Goal: Use online tool/utility: Utilize a website feature to perform a specific function

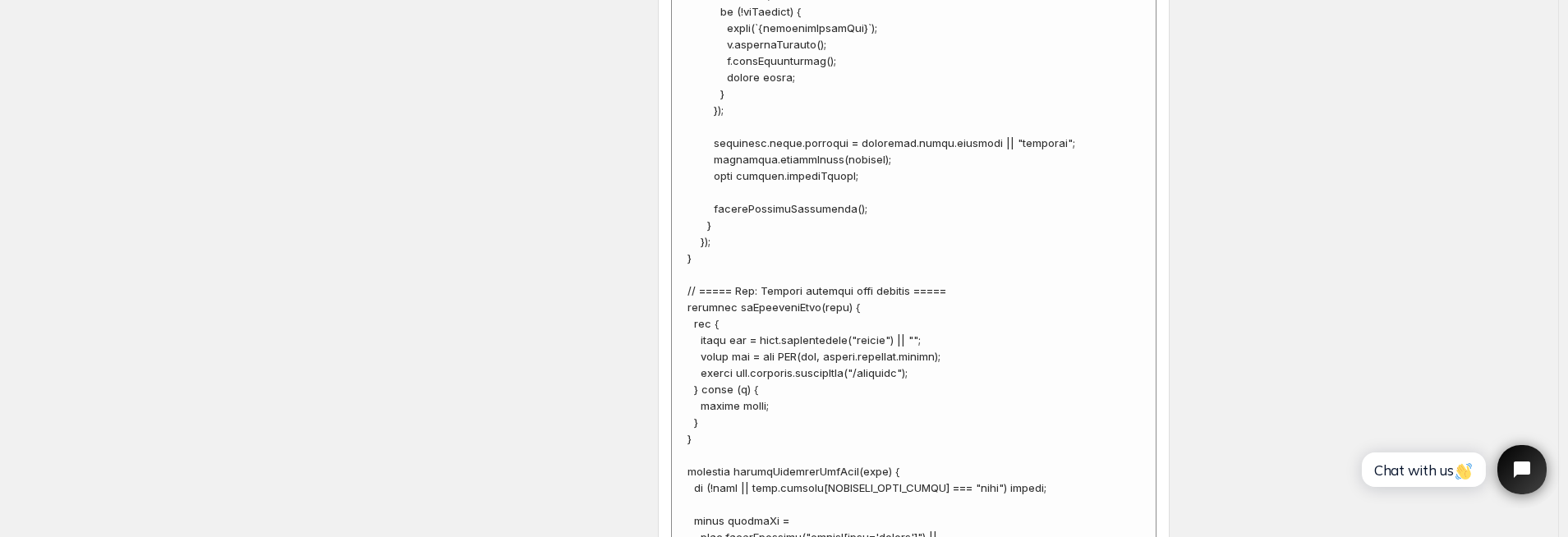
scroll to position [6203, 0]
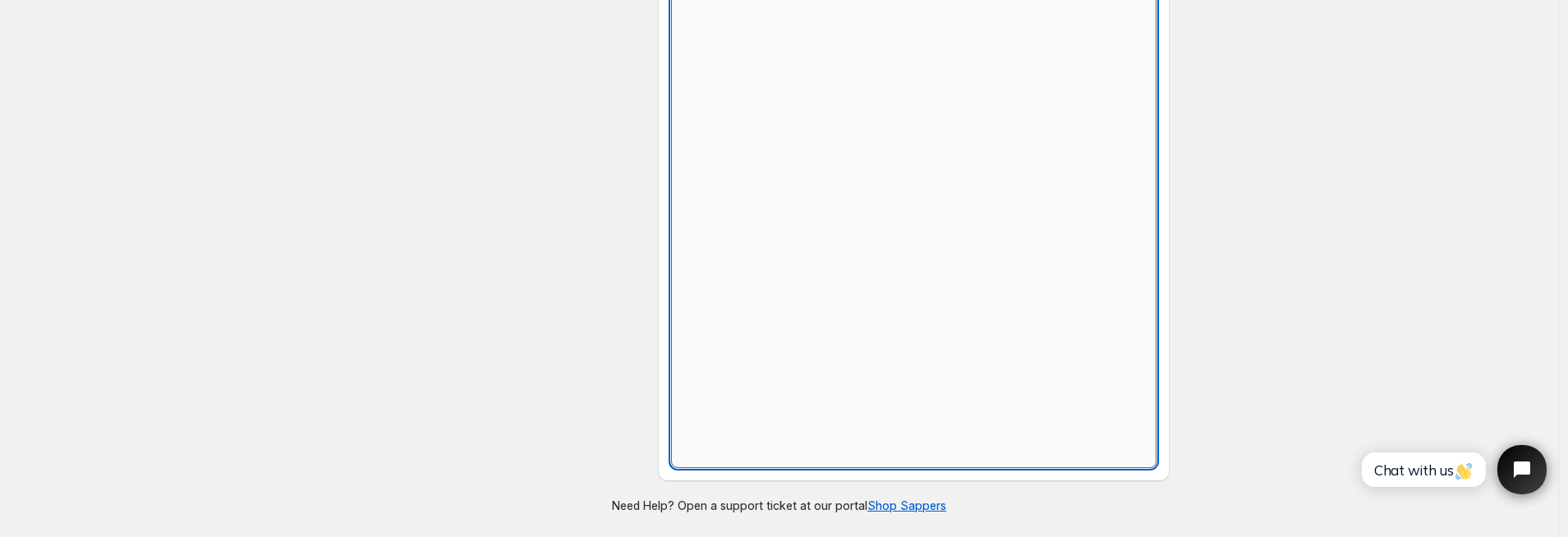
scroll to position [752, 0]
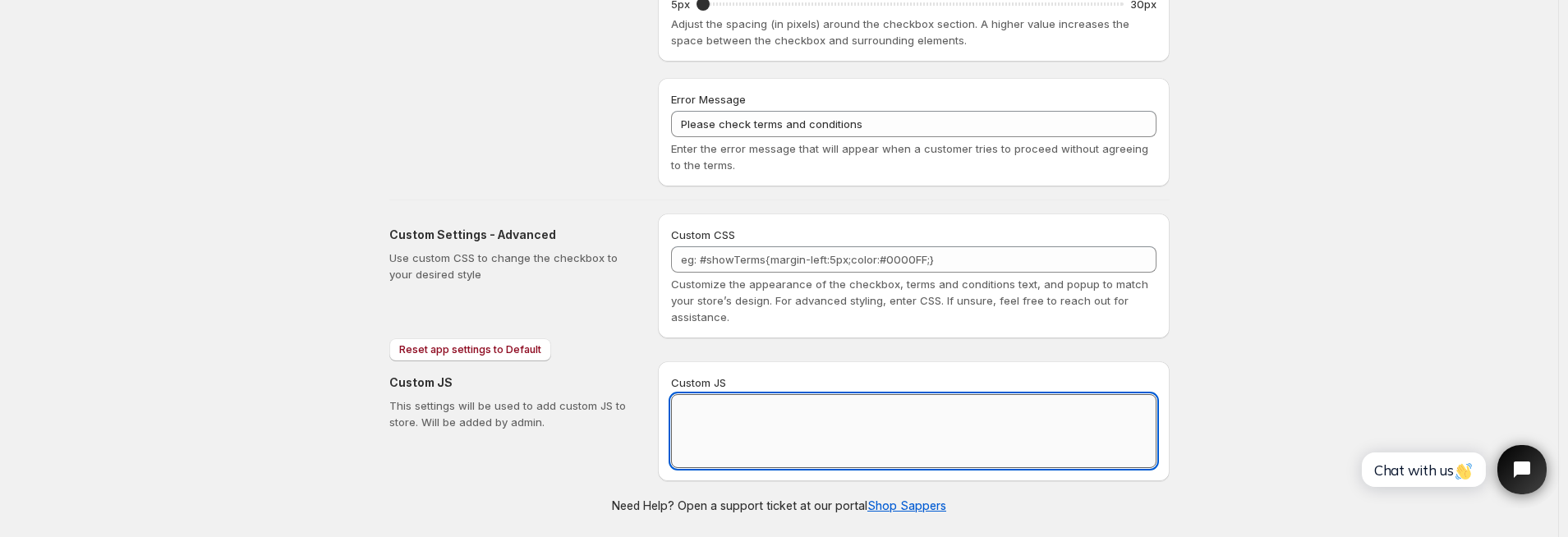
paste textarea "// == Terms and Conditions + Personal Info Checkbox (XO placement, no-duplicate…"
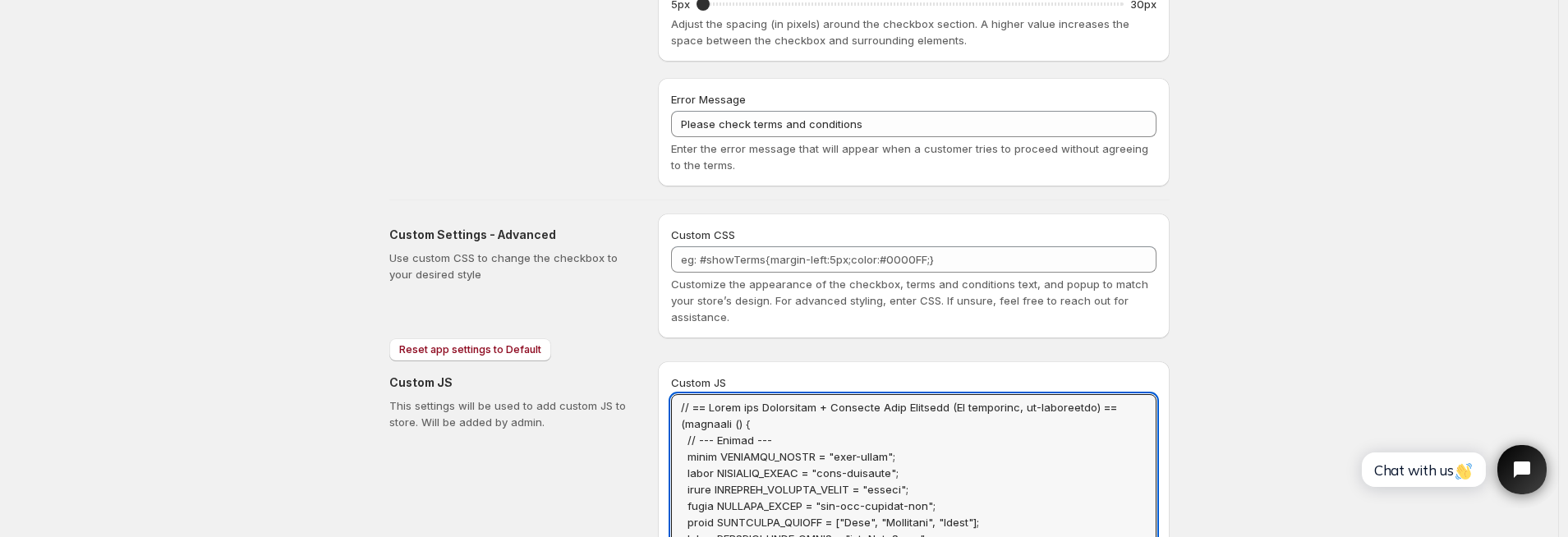
scroll to position [0, 0]
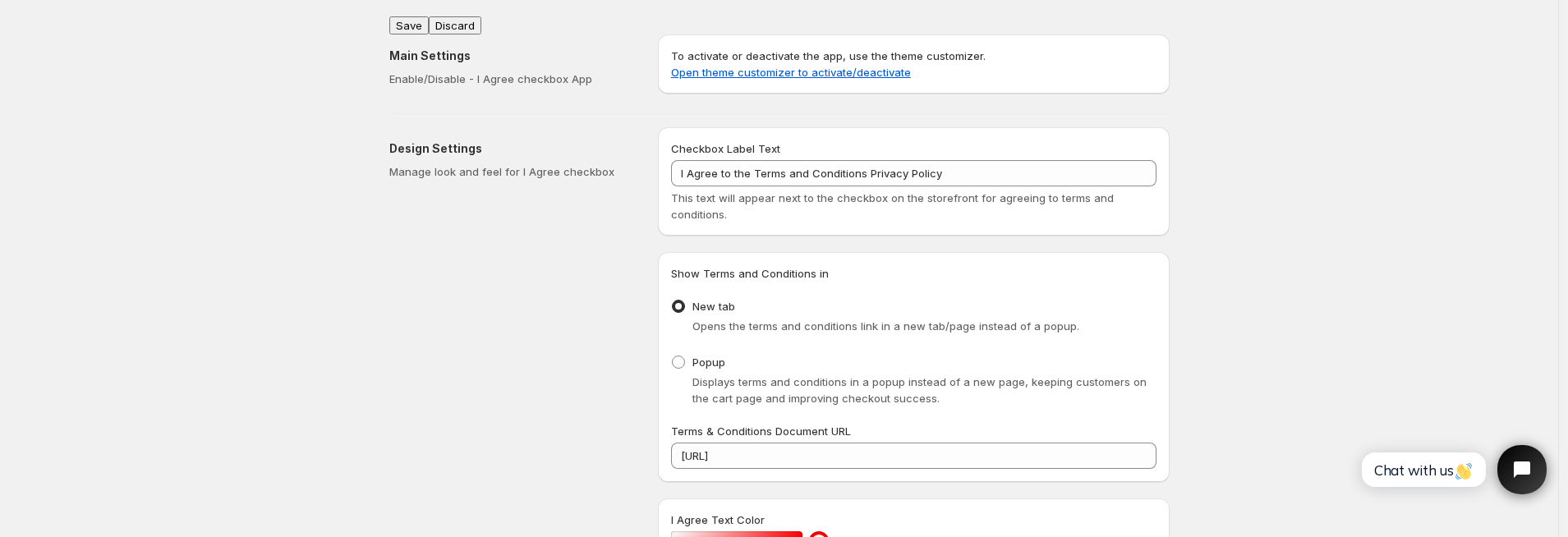
type textarea "// == Terms and Conditions + Personal Info Checkbox (XO placement, no-duplicate…"
click at [420, 18] on button "Save" at bounding box center [408, 26] width 39 height 18
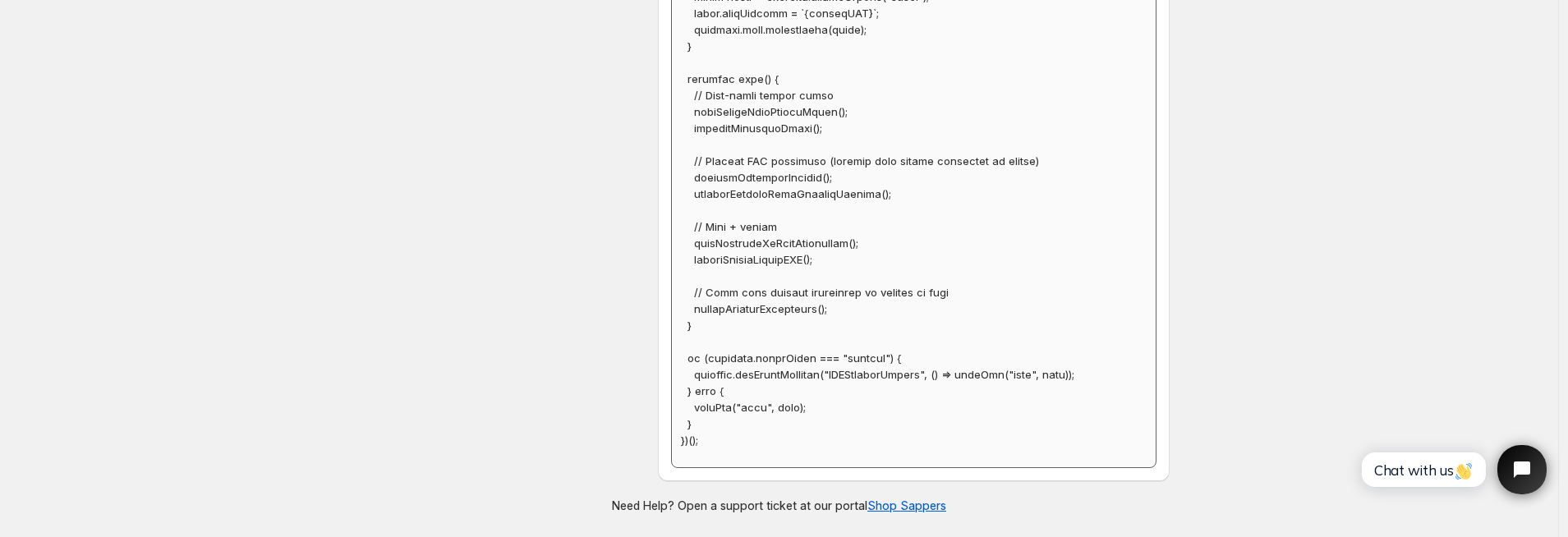
scroll to position [7579, 0]
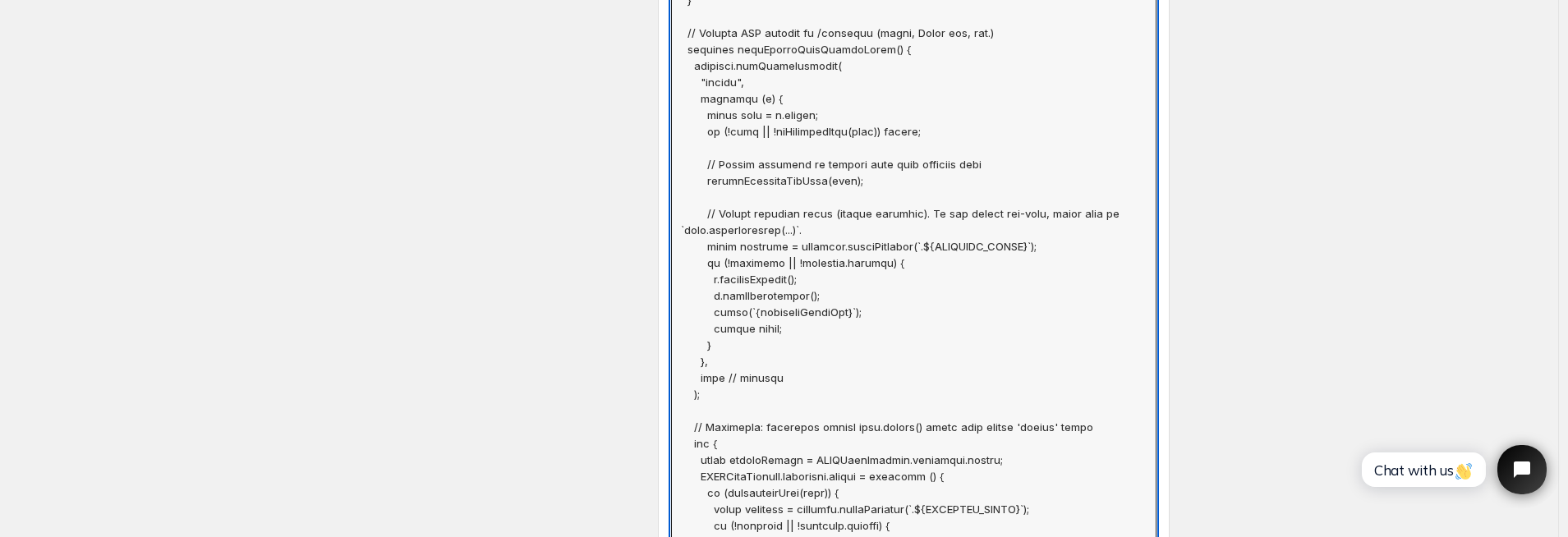
scroll to position [0, 0]
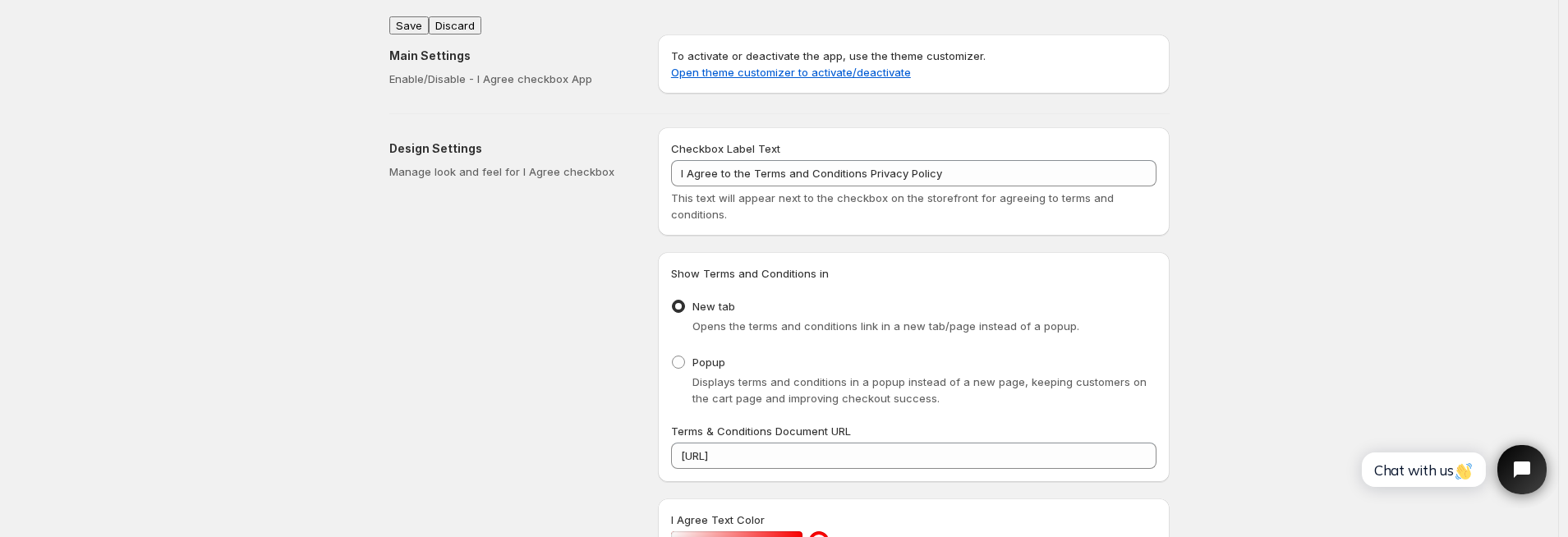
type textarea "// == Terms and Conditions Checkbox - Superior Implementation == (function () {…"
click at [416, 22] on div "Main Settings Enable/Disable - I Agree checkbox App To activate or deactivate t…" at bounding box center [773, 60] width 794 height 79
click at [413, 18] on button "Save" at bounding box center [408, 26] width 39 height 18
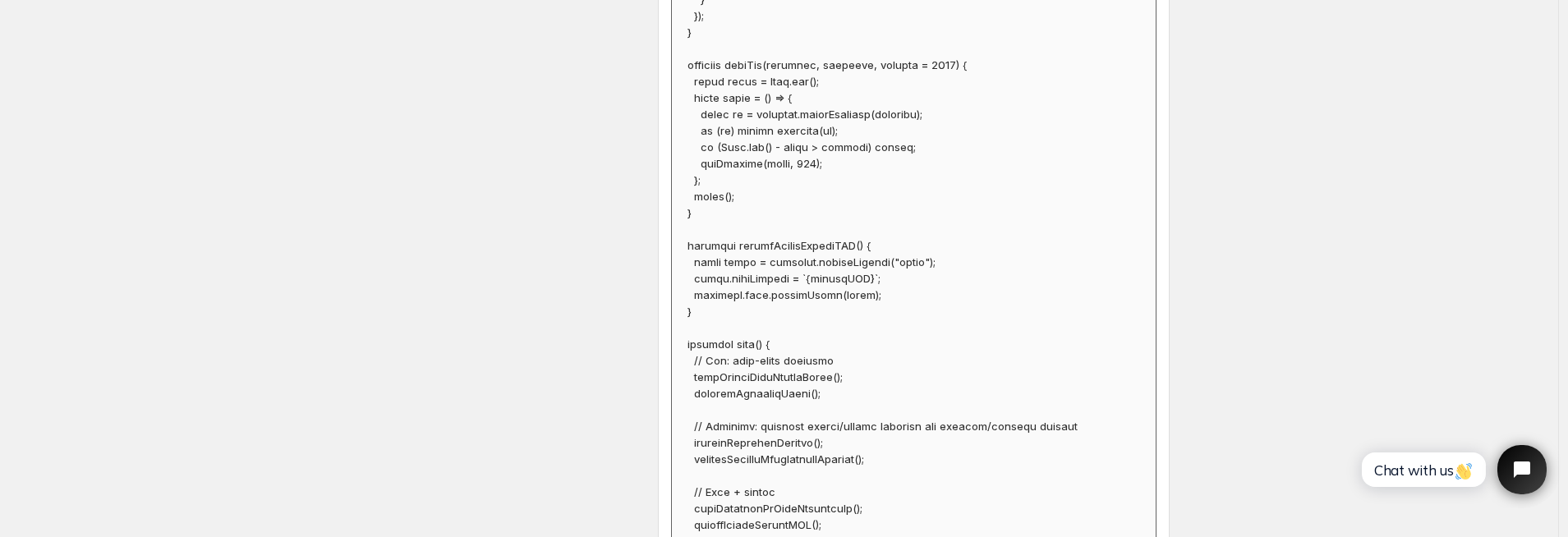
scroll to position [6203, 0]
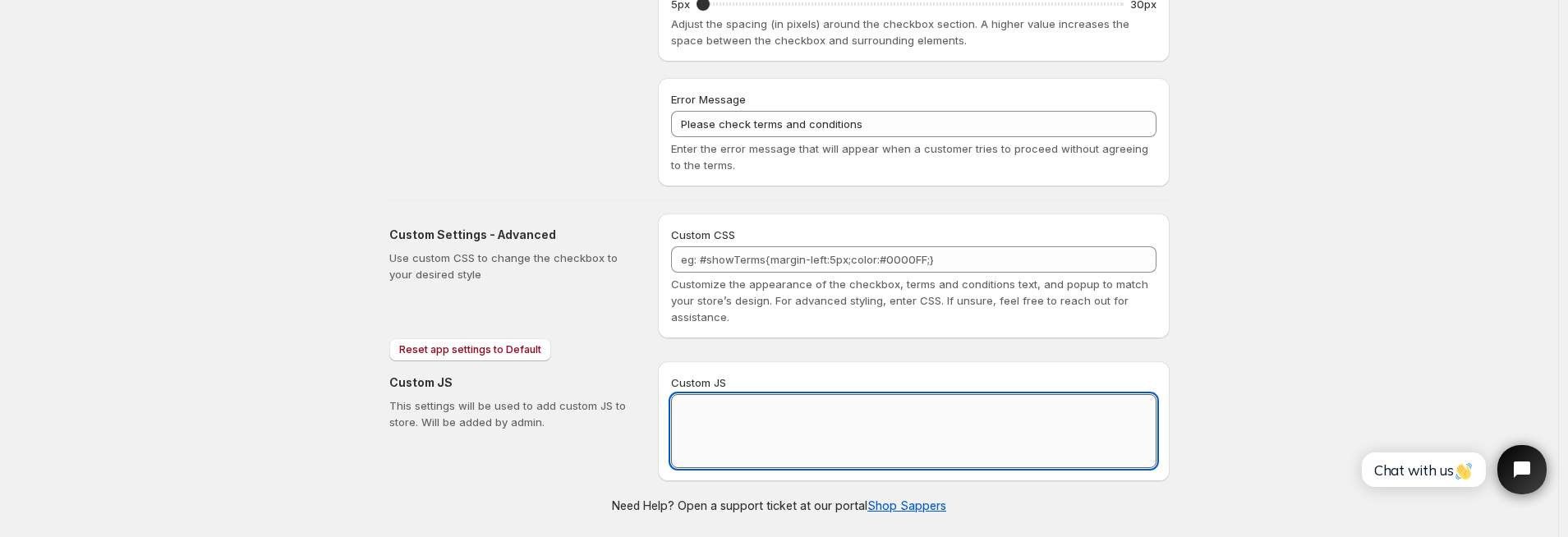
scroll to position [752, 0]
paste textarea "// == Terms and Conditions Checkbox - Superior Implementation (with Personal In…"
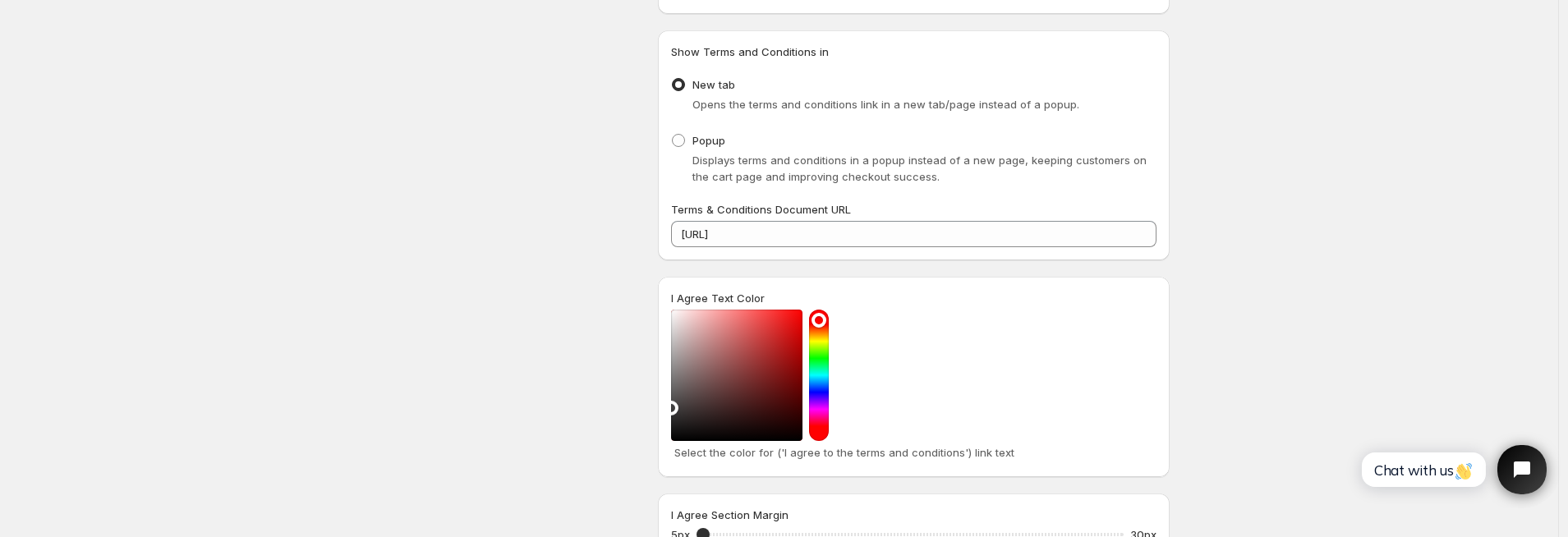
scroll to position [0, 0]
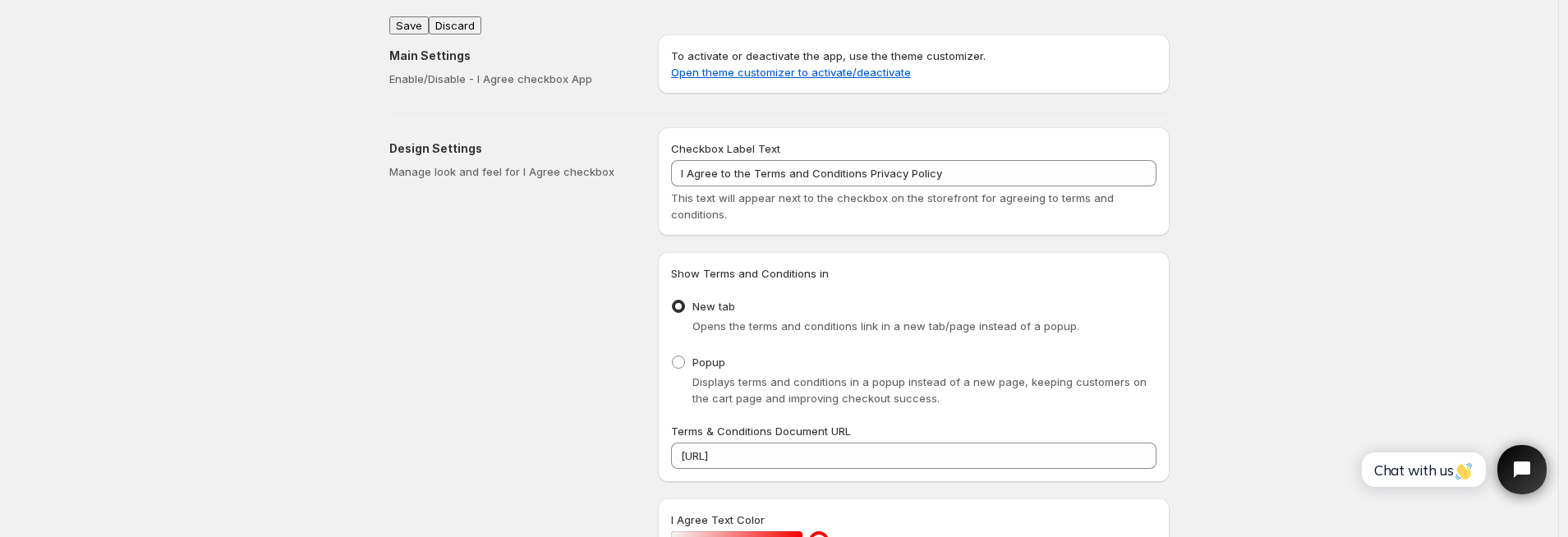
click at [416, 18] on button "Save" at bounding box center [408, 26] width 39 height 18
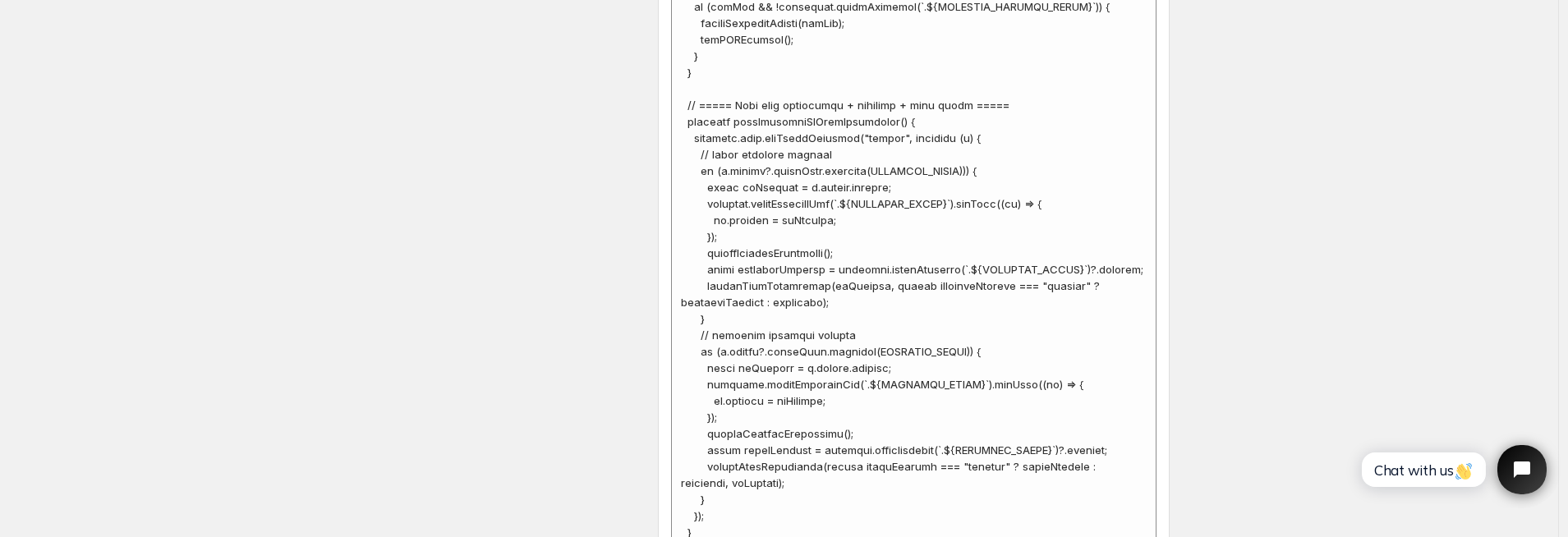
scroll to position [7385, 0]
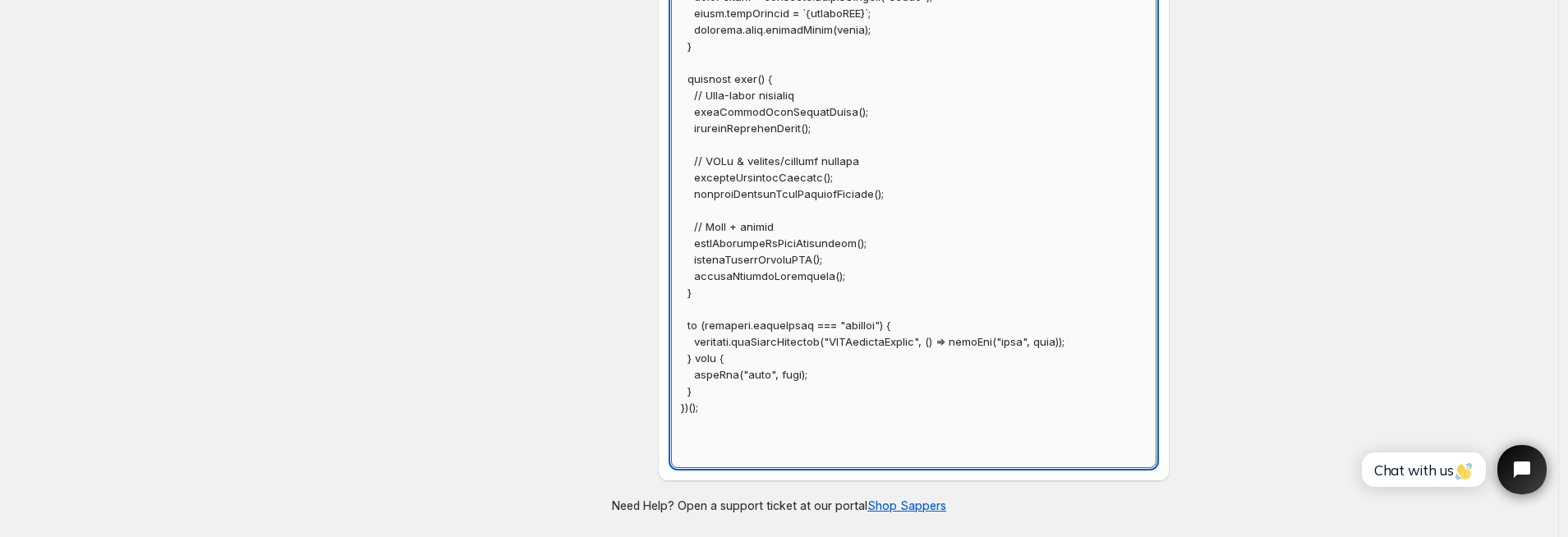
paste textarea "const SUPPORTED_THEMES = ["[PERSON_NAME]", "Spotlight", "Sense"]; const CHECKOU…"
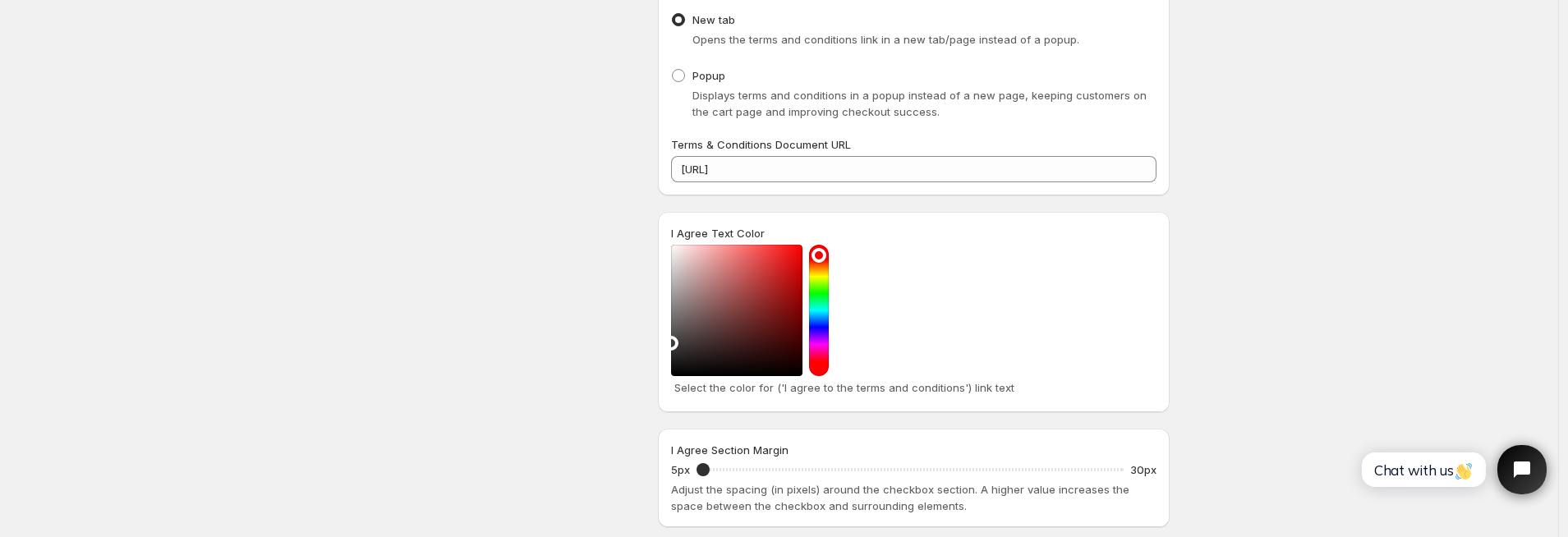
scroll to position [0, 0]
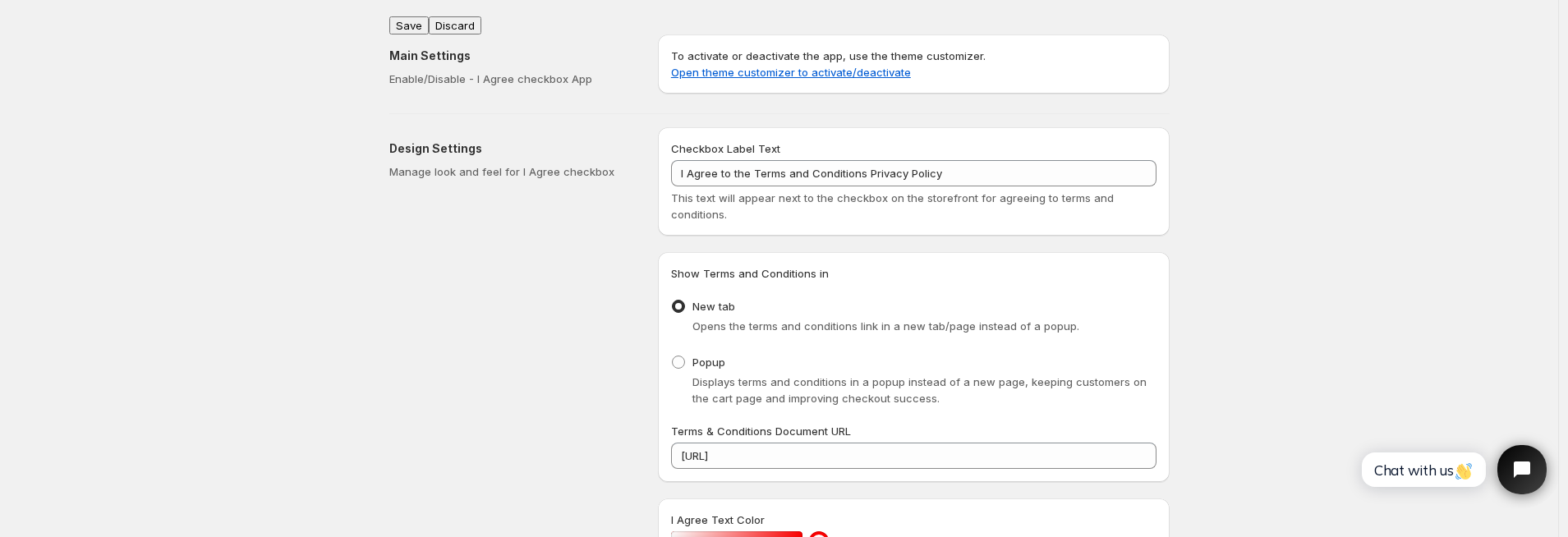
type textarea "// == Terms and Conditions Checkbox - Superior Implementation (with Personal In…"
click at [417, 17] on button "Save" at bounding box center [408, 26] width 39 height 18
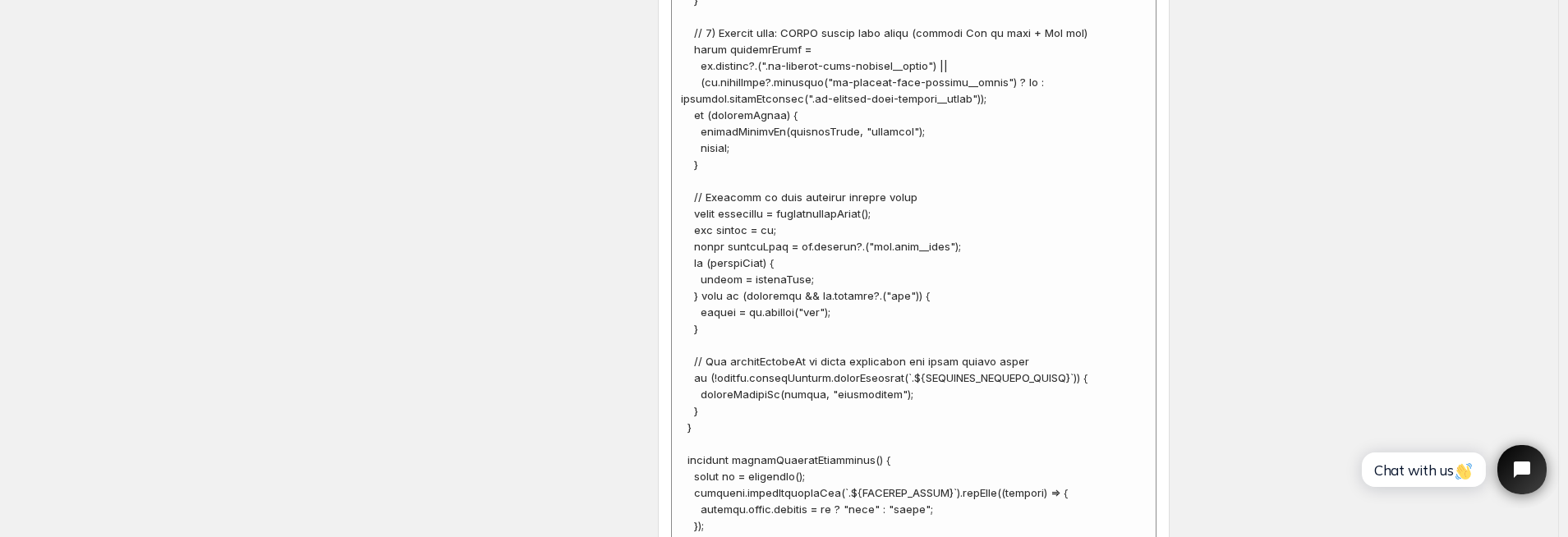
scroll to position [7599, 0]
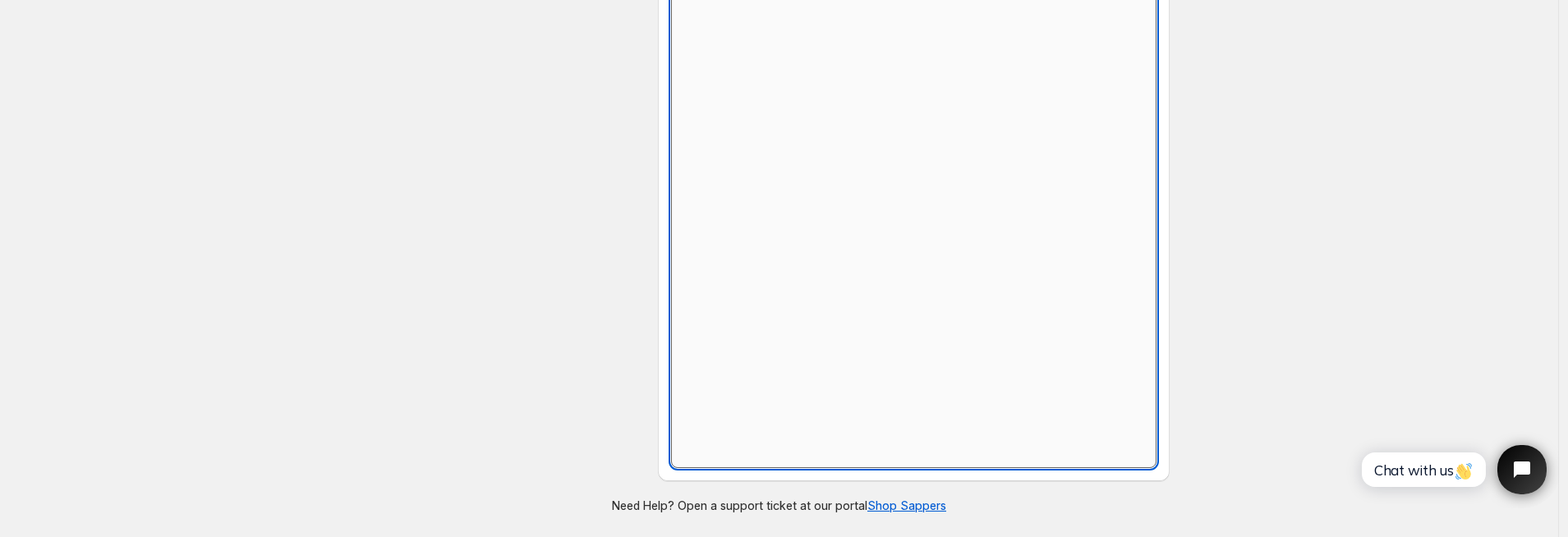
scroll to position [752, 0]
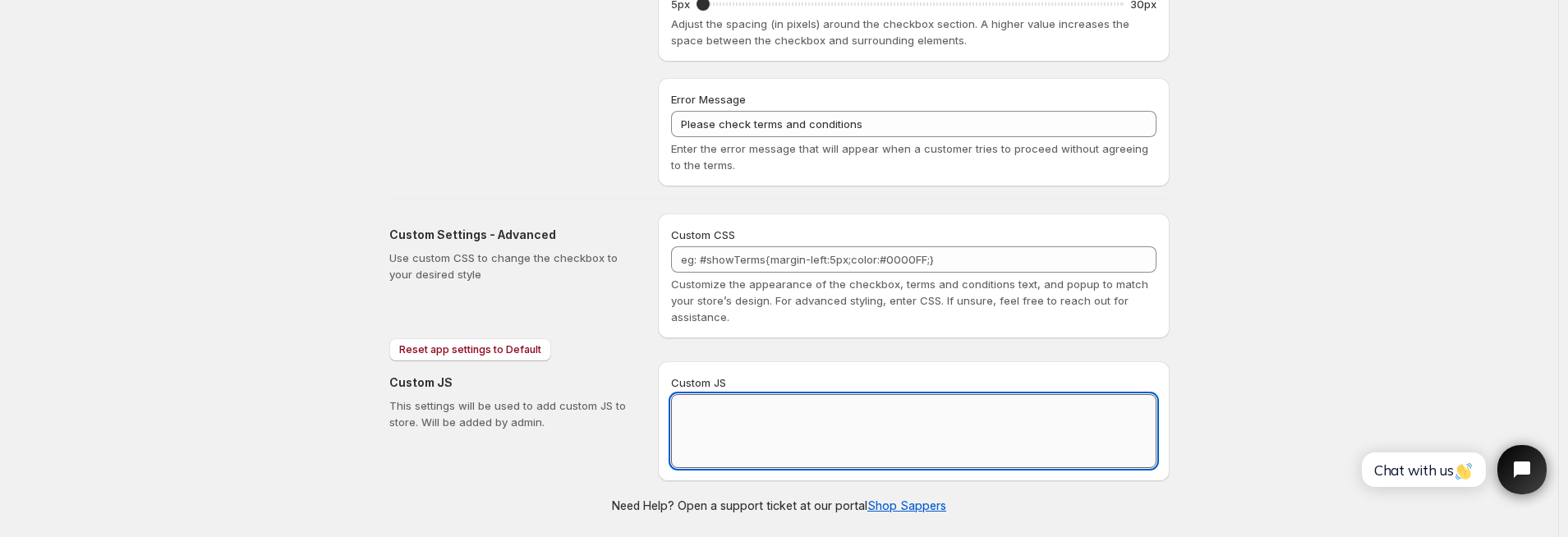
paste textarea "// == Terms and Conditions Checkbox - Superior Implementation (with Personal In…"
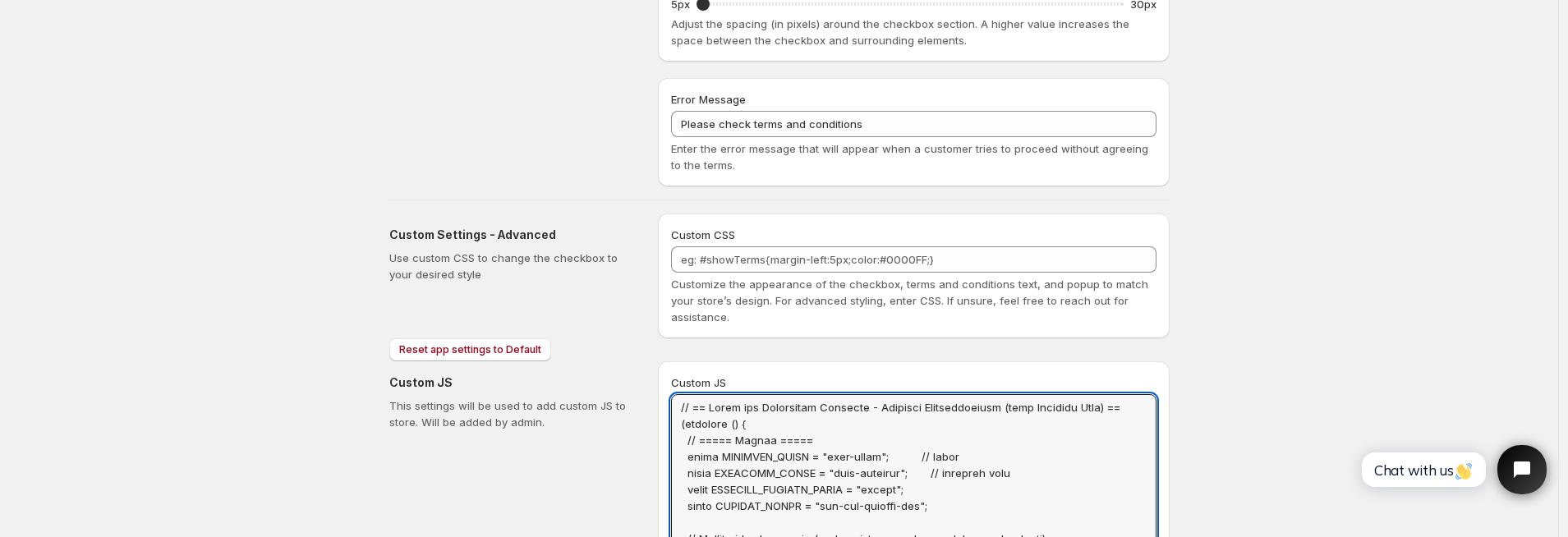
scroll to position [0, 0]
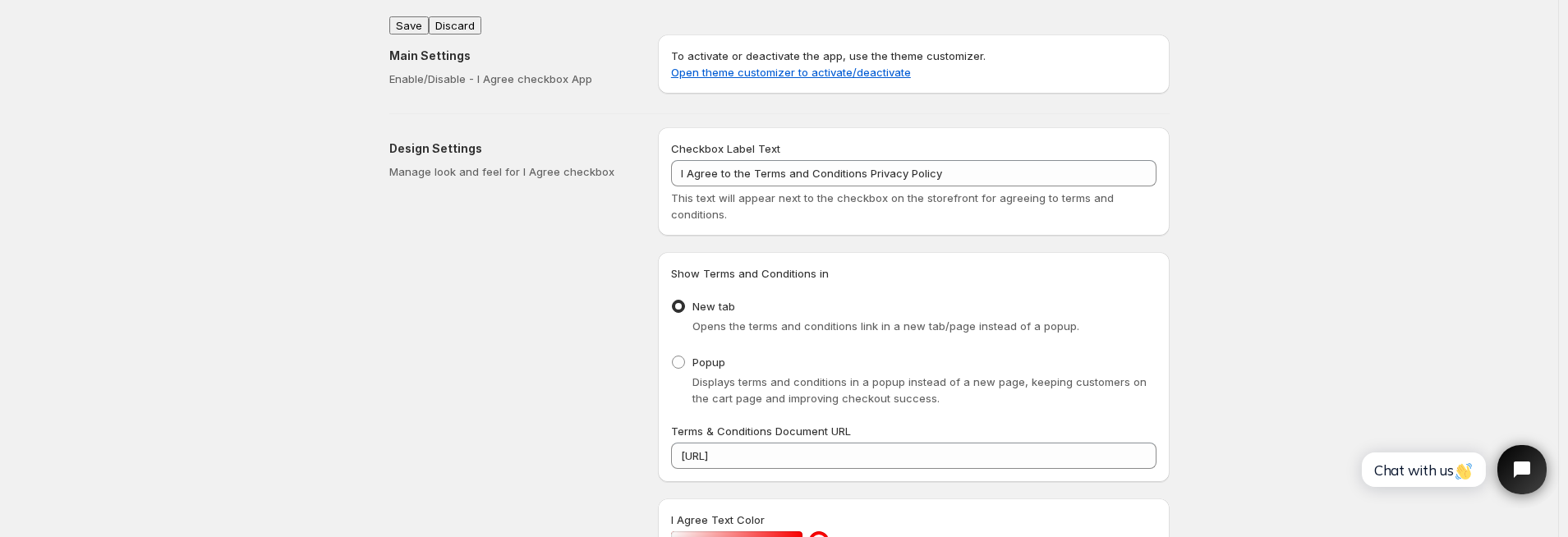
type textarea "// == Terms and Conditions Checkbox - Superior Implementation (with Personal In…"
click at [414, 18] on button "Save" at bounding box center [408, 26] width 39 height 18
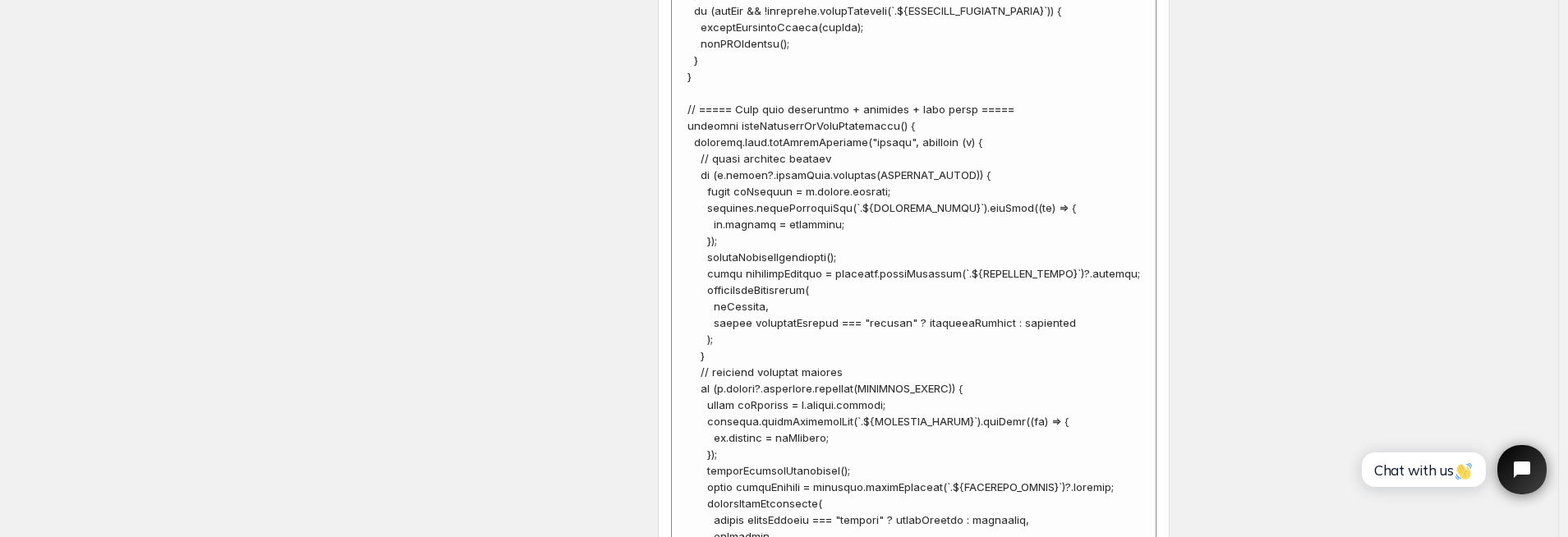
scroll to position [7599, 0]
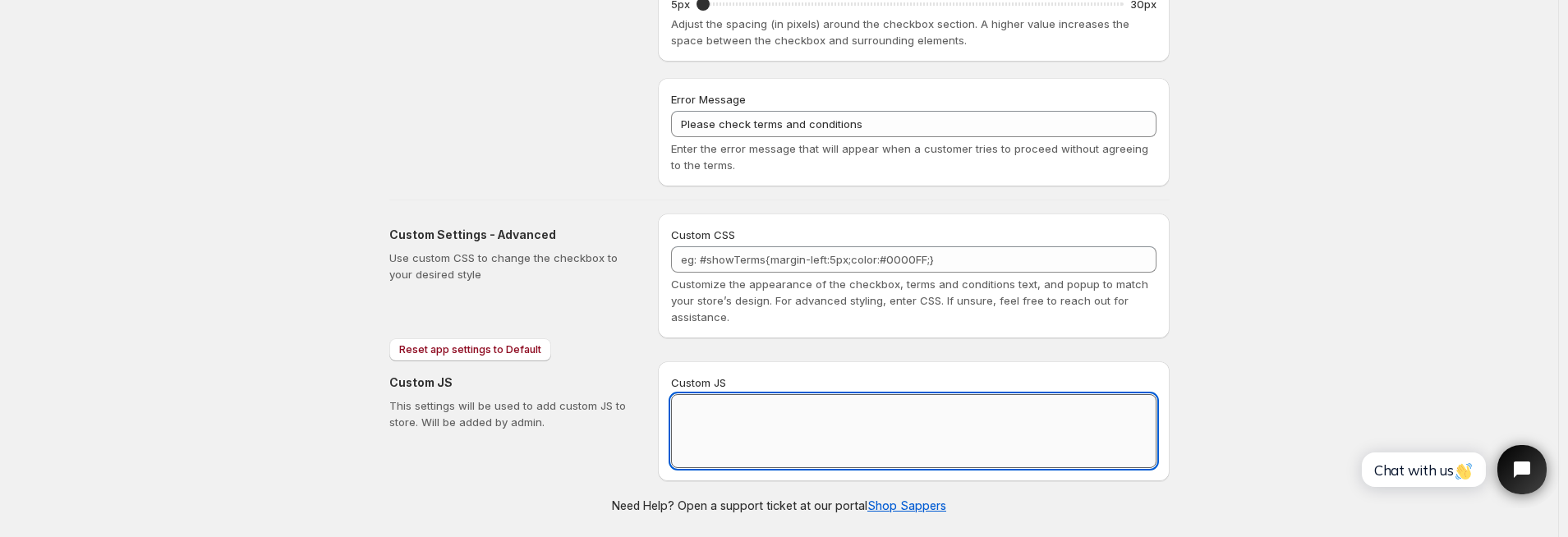
scroll to position [752, 0]
paste textarea "// == Terms and Conditions Checkbox - Superior Implementation == (function () {…"
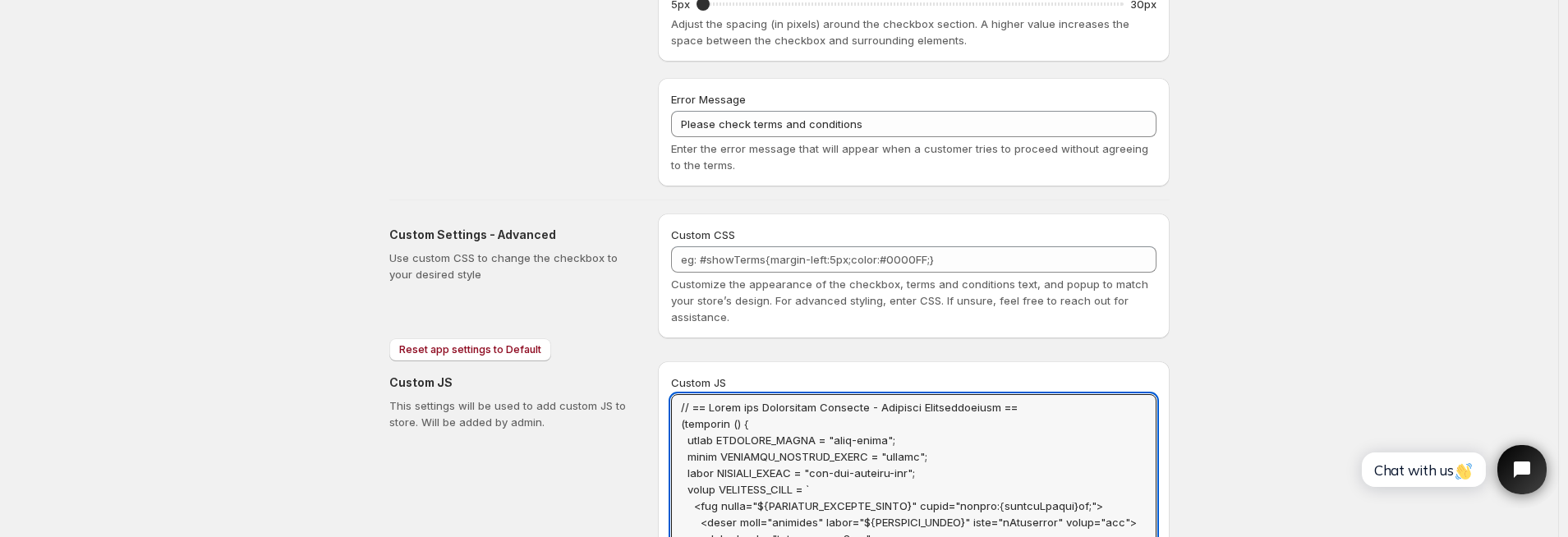
scroll to position [0, 0]
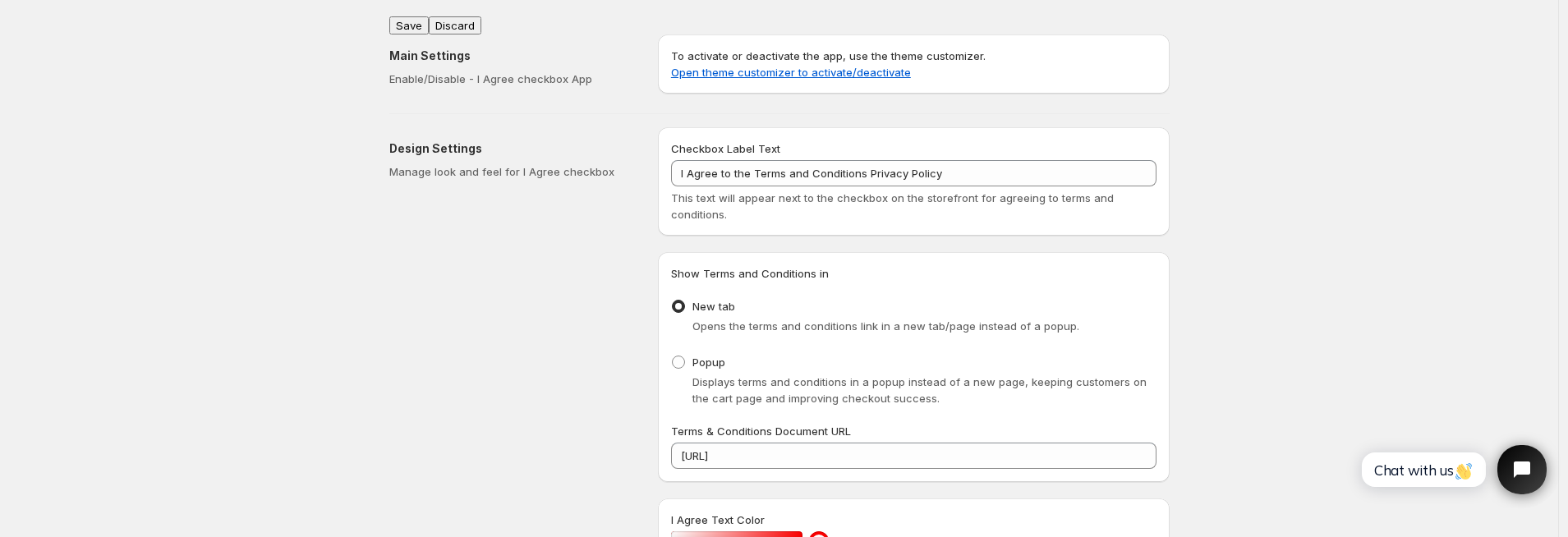
type textarea "// == Terms and Conditions Checkbox - Superior Implementation == (function () {…"
click at [416, 19] on button "Save" at bounding box center [408, 26] width 39 height 18
